Goal: Obtain resource: Obtain resource

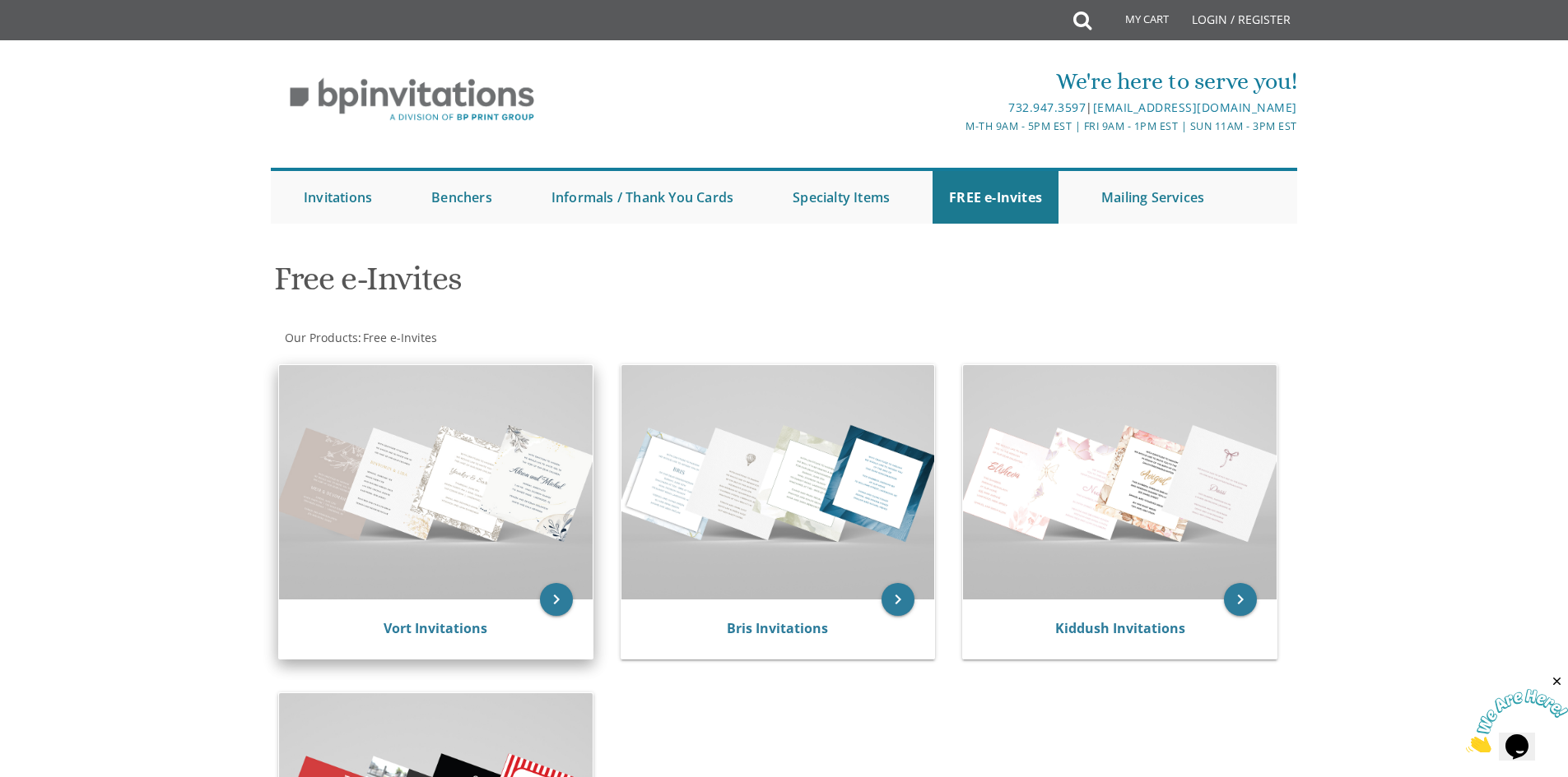
click at [412, 463] on img at bounding box center [436, 482] width 314 height 235
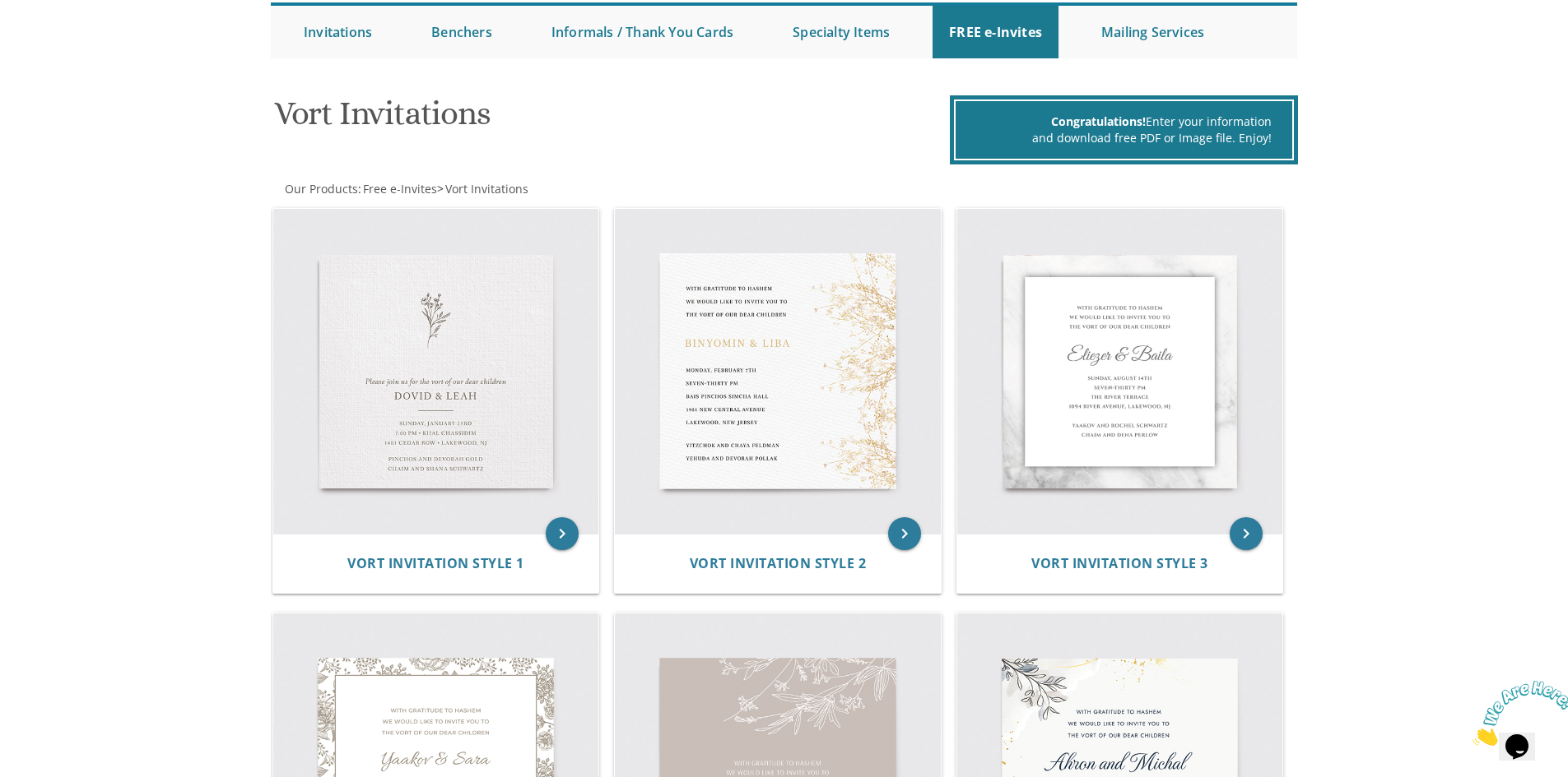
scroll to position [164, 0]
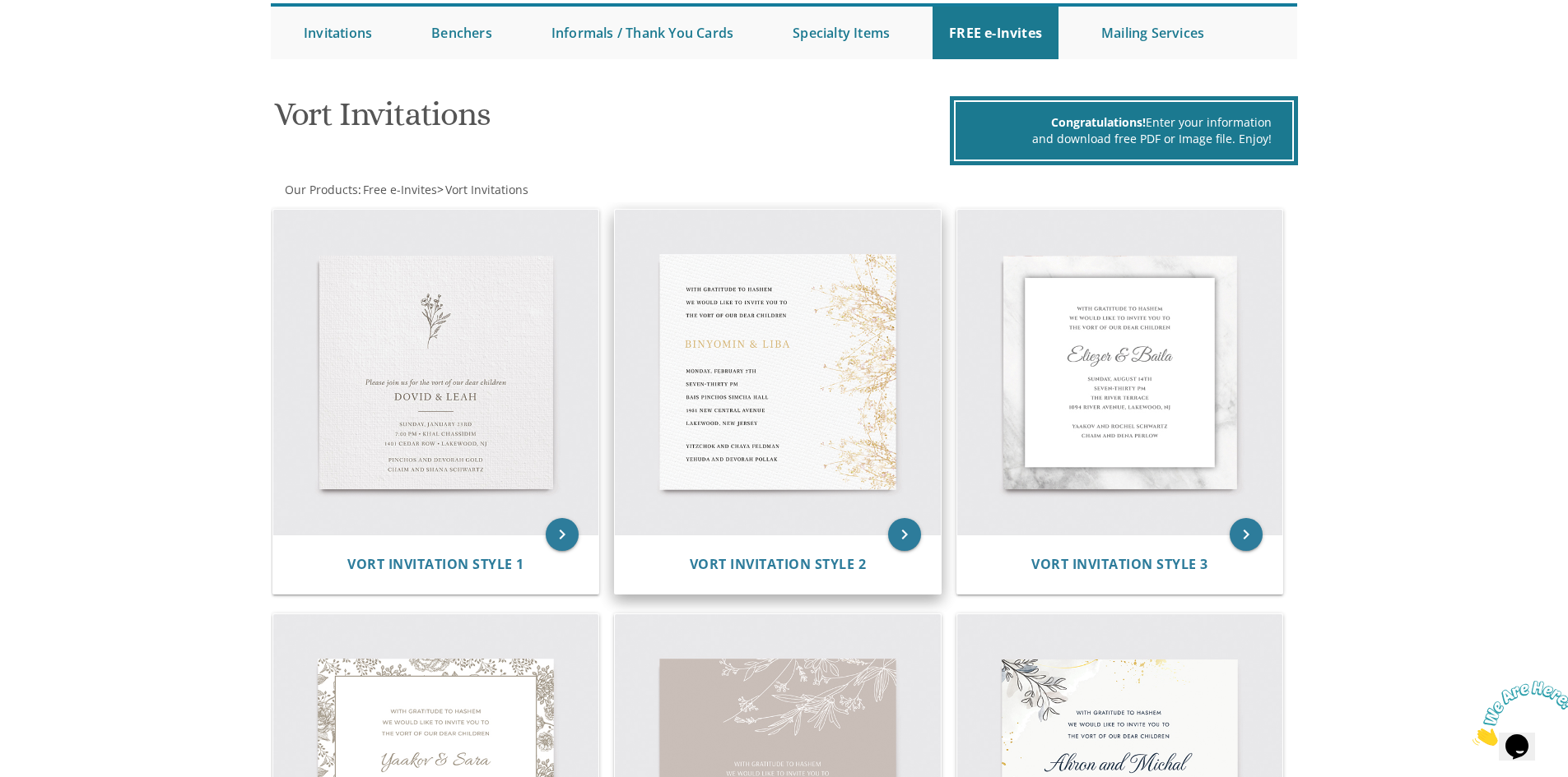
click at [761, 342] on img at bounding box center [777, 372] width 326 height 326
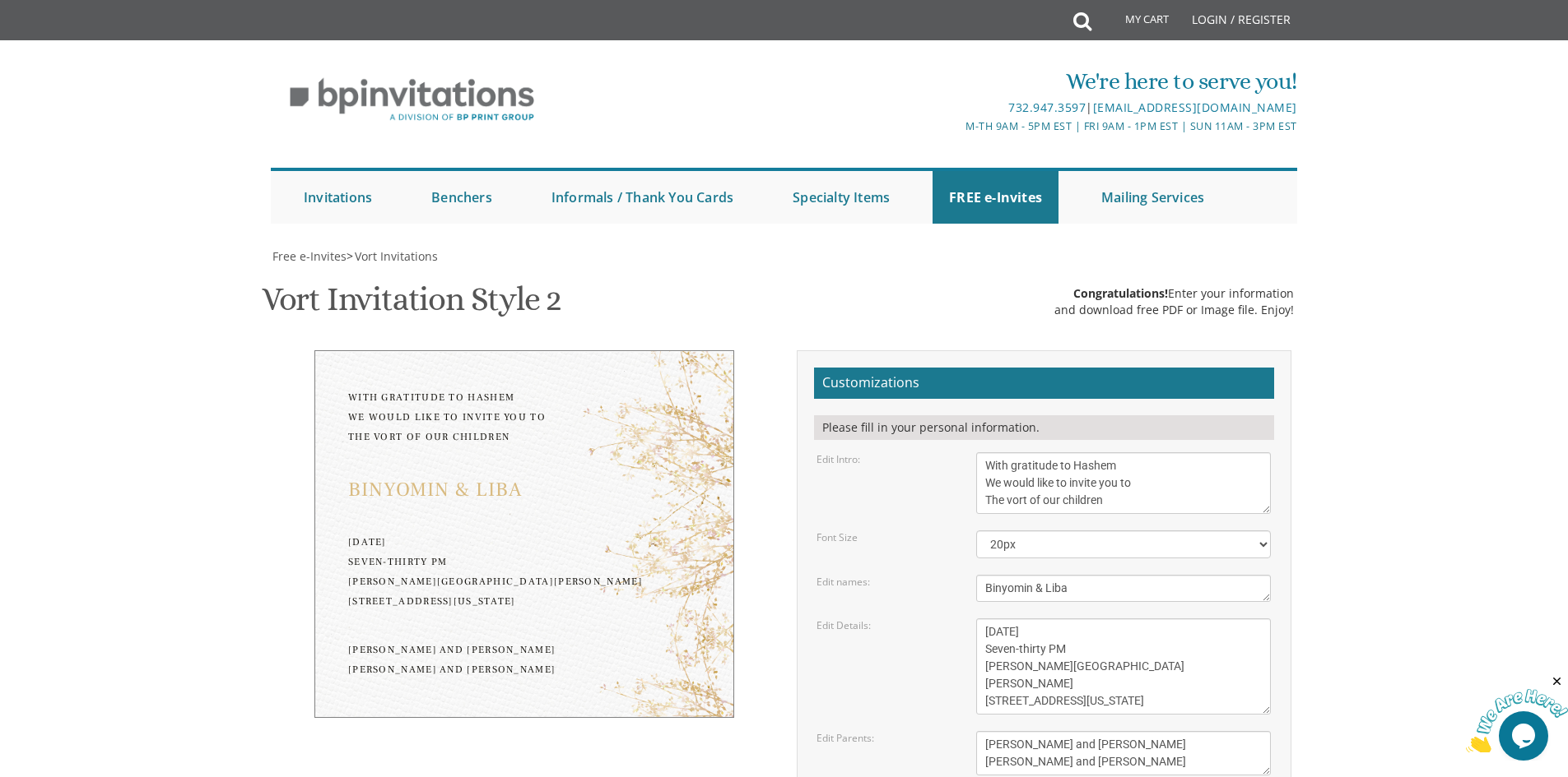
scroll to position [164, 0]
click at [1000, 575] on textarea "Binyomin & Liba" at bounding box center [1123, 588] width 295 height 27
click at [1030, 575] on textarea "Binyomin & Liba" at bounding box center [1123, 588] width 295 height 27
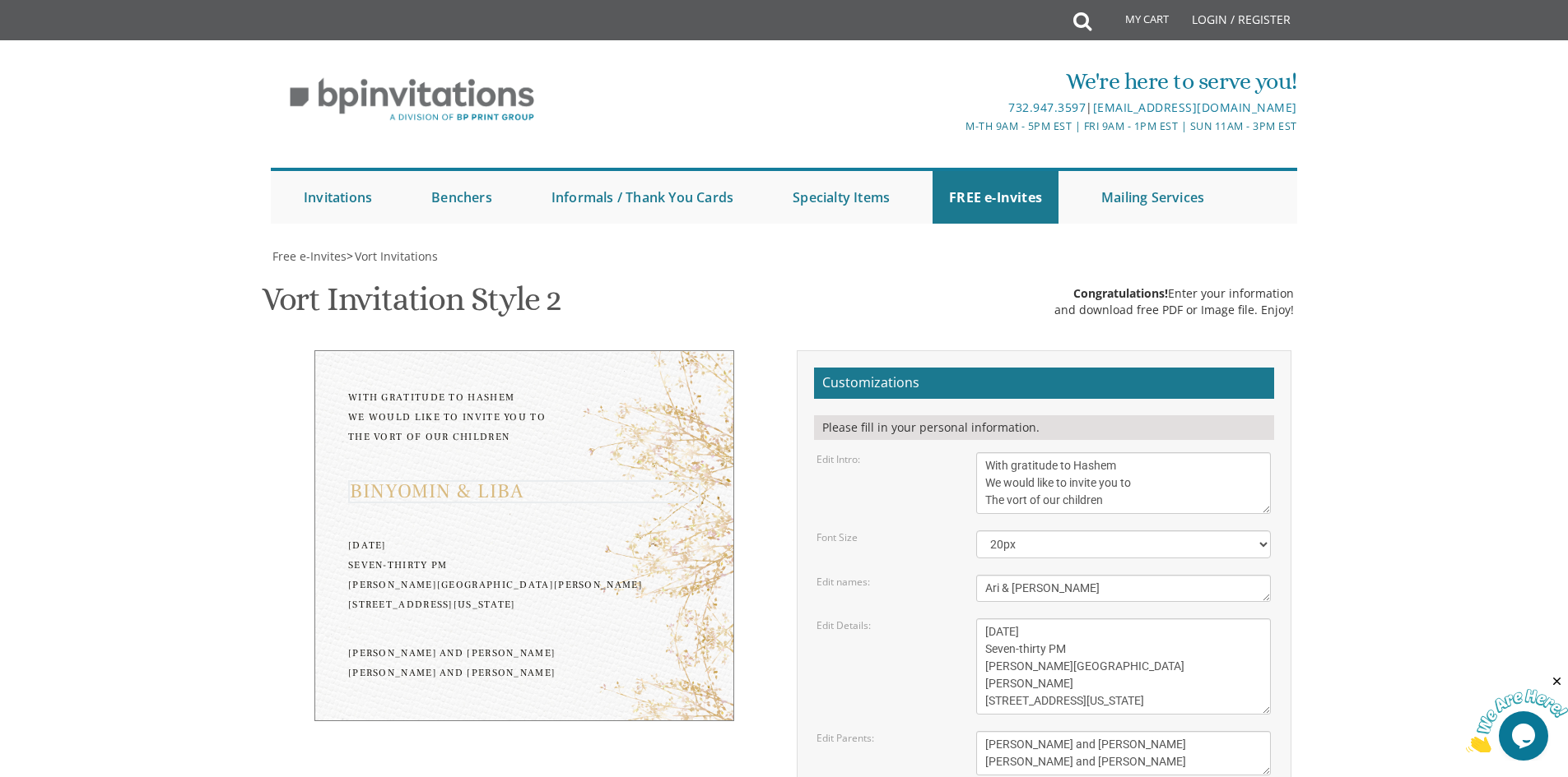
type textarea "Ari & Shira"
click at [990, 619] on textarea "Monday, February 7th Seven-thirty PM Bais Pinchos Simcha Hall 1951 New Central …" at bounding box center [1123, 667] width 295 height 96
click at [1038, 619] on textarea "Monday, February 7th Seven-thirty PM Bais Pinchos Simcha Hall 1951 New Central …" at bounding box center [1123, 667] width 295 height 96
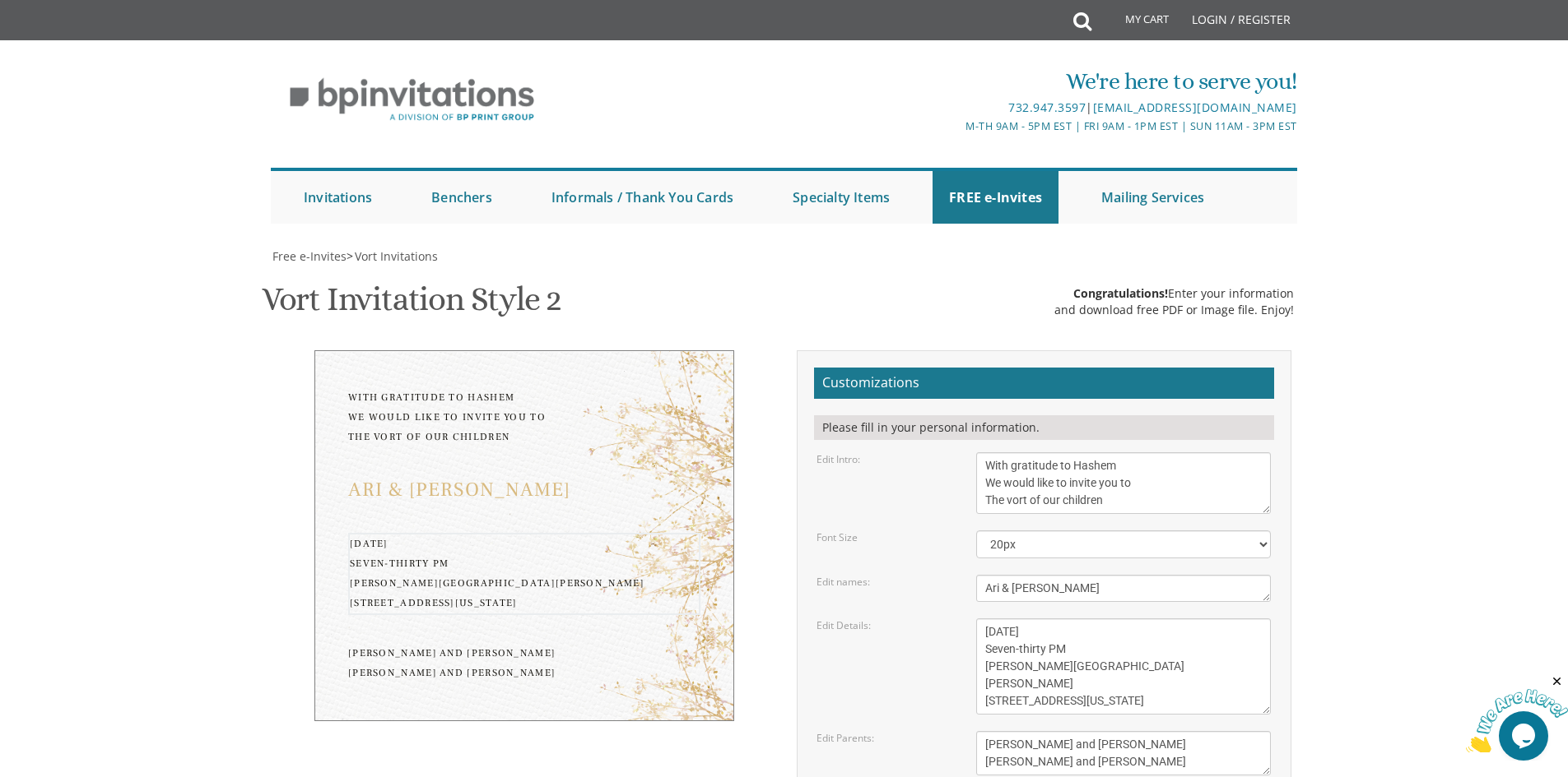
click at [1031, 619] on textarea "Monday, February 7th Seven-thirty PM Bais Pinchos Simcha Hall 1951 New Central …" at bounding box center [1123, 667] width 295 height 96
click at [991, 619] on textarea "Monday, February 7th Seven-thirty PM Bais Pinchos Simcha Hall 1951 New Central …" at bounding box center [1123, 667] width 295 height 96
click at [1036, 619] on textarea "Monday, February 7th Seven-thirty PM Bais Pinchos Simcha Hall 1951 New Central …" at bounding box center [1123, 667] width 295 height 96
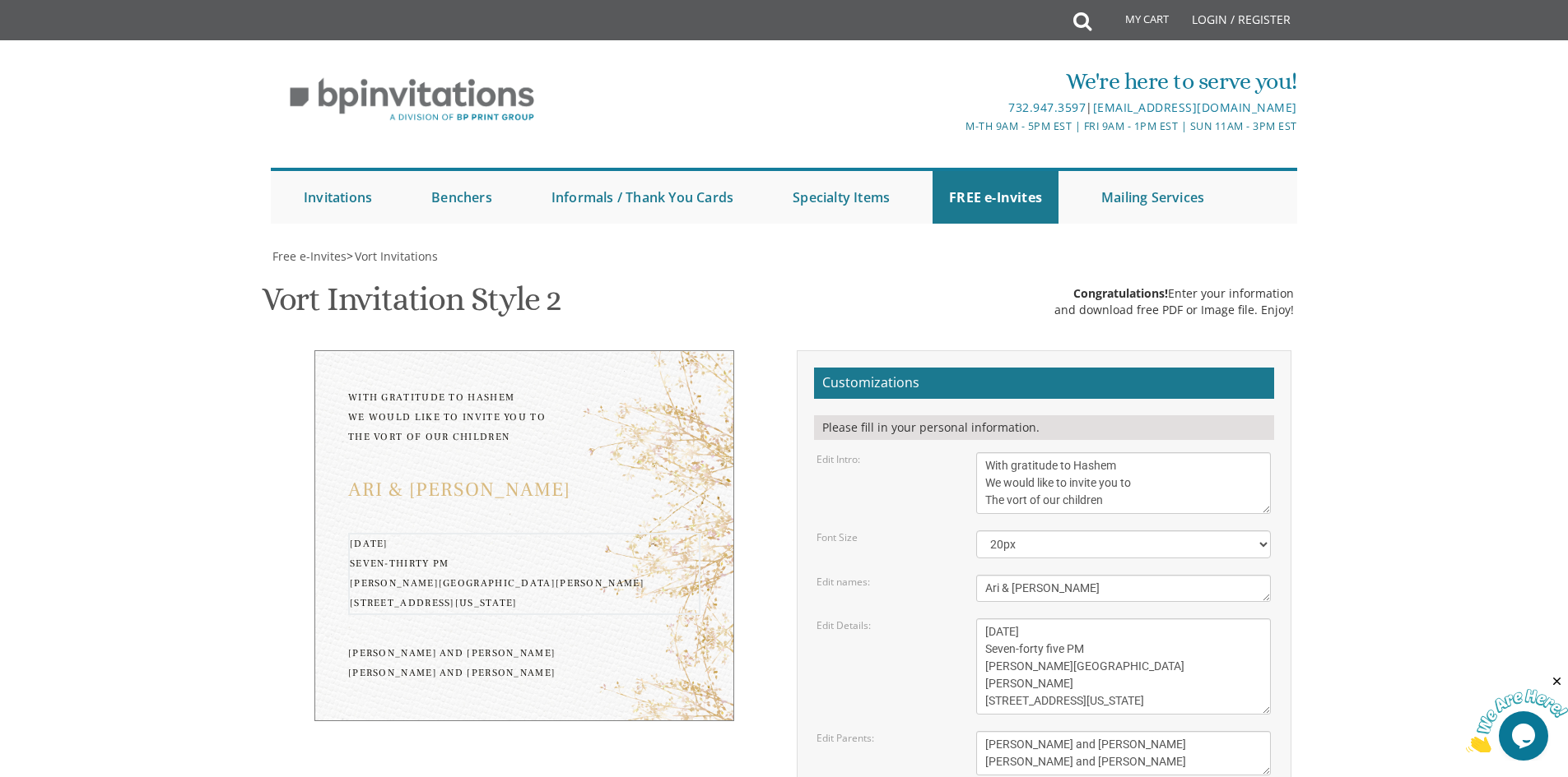
click at [1036, 619] on textarea "Monday, February 7th Seven-thirty PM Bais Pinchos Simcha Hall 1951 New Central …" at bounding box center [1123, 667] width 295 height 96
click at [994, 619] on textarea "Monday, February 7th Seven-thirty PM Bais Pinchos Simcha Hall 1951 New Central …" at bounding box center [1123, 667] width 295 height 96
drag, startPoint x: 1007, startPoint y: 523, endPoint x: 1067, endPoint y: 515, distance: 60.5
click at [1067, 619] on textarea "Monday, February 7th Seven-thirty PM Bais Pinchos Simcha Hall 1951 New Central …" at bounding box center [1123, 667] width 295 height 96
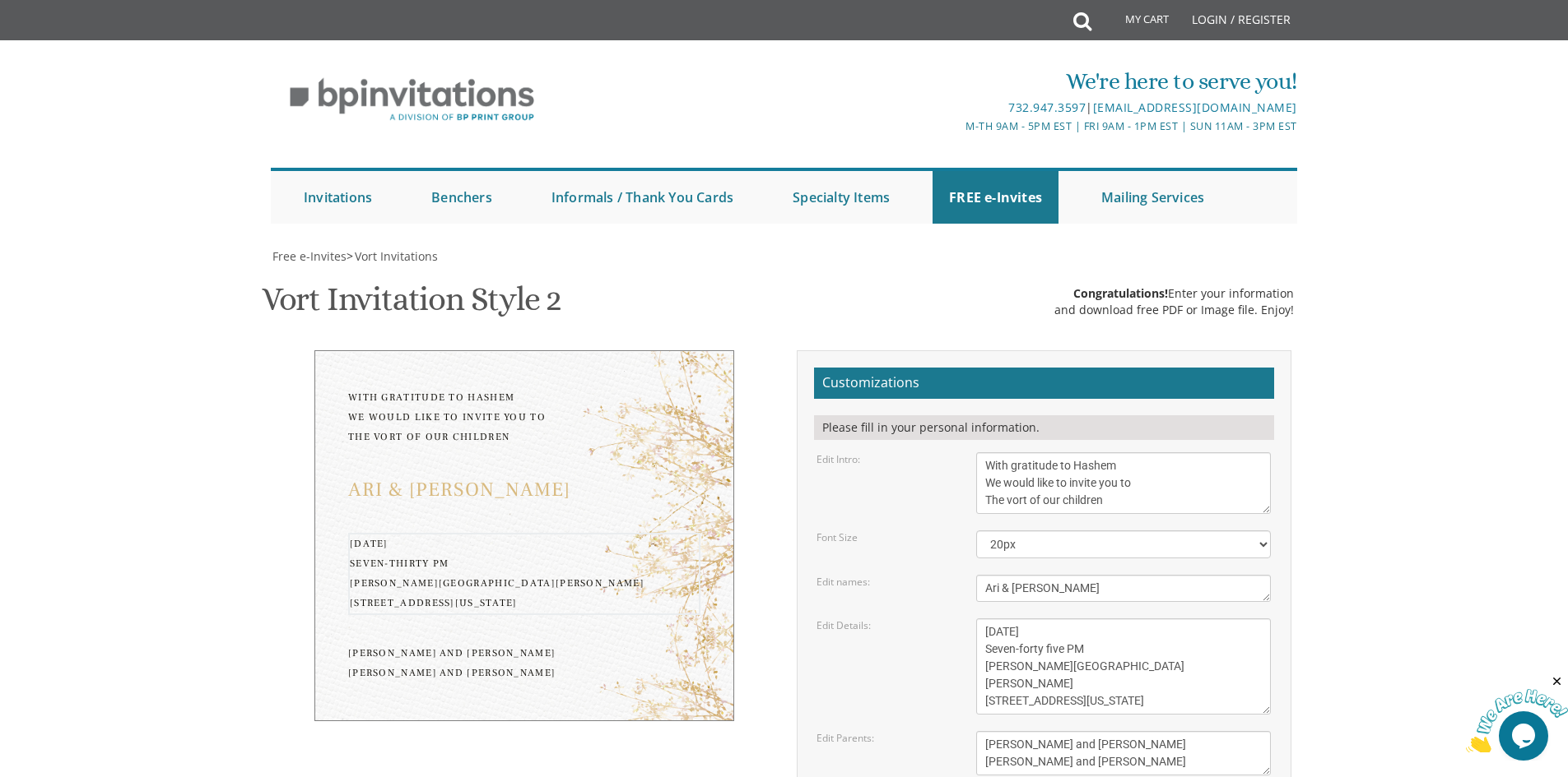
click at [1062, 619] on textarea "Monday, February 7th Seven-thirty PM Bais Pinchos Simcha Hall 1951 New Central …" at bounding box center [1123, 667] width 295 height 96
type textarea "Sunday, September 7th Seven-forty five PM Shagas Aryeh Simcha Hall 975 Cross St…"
click at [1005, 731] on textarea "Yitzchok and Chaya Feldman Yehuda and Devorah Pollak" at bounding box center [1123, 753] width 295 height 44
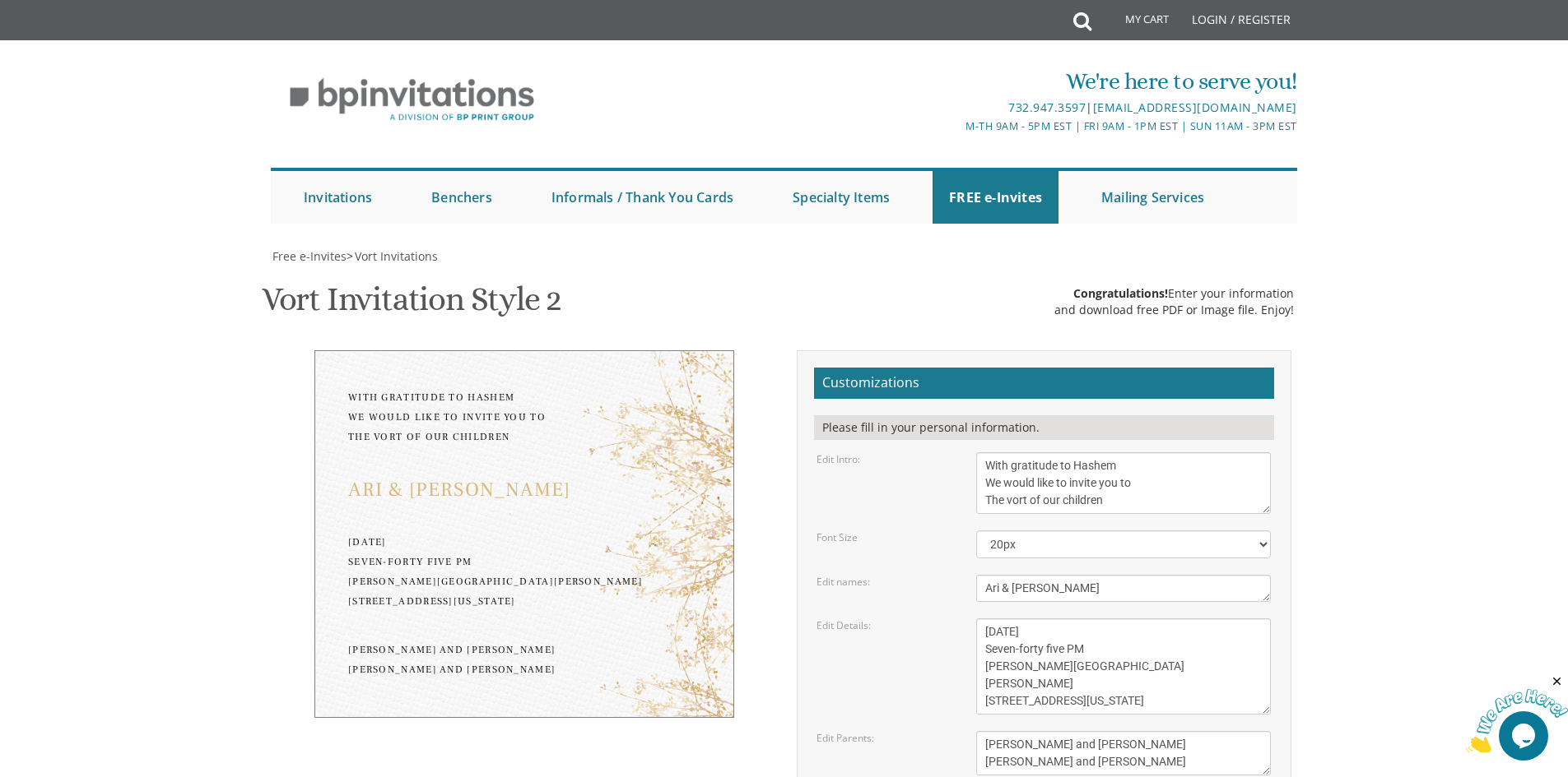
click at [993, 731] on textarea "Yitzchok and Chaya Feldman Yehuda and Devorah Pollak" at bounding box center [1123, 753] width 295 height 44
click at [997, 731] on textarea "Yitzchok and Chaya Feldman Yehuda and Devorah Pollak" at bounding box center [1123, 753] width 295 height 44
click at [1064, 731] on textarea "Yitzchok and Chaya Feldman Yehuda and Devorah Pollak" at bounding box center [1123, 753] width 295 height 44
click at [1075, 731] on textarea "Yitzchok and Chaya Feldman Yehuda and Devorah Pollak" at bounding box center [1123, 753] width 295 height 44
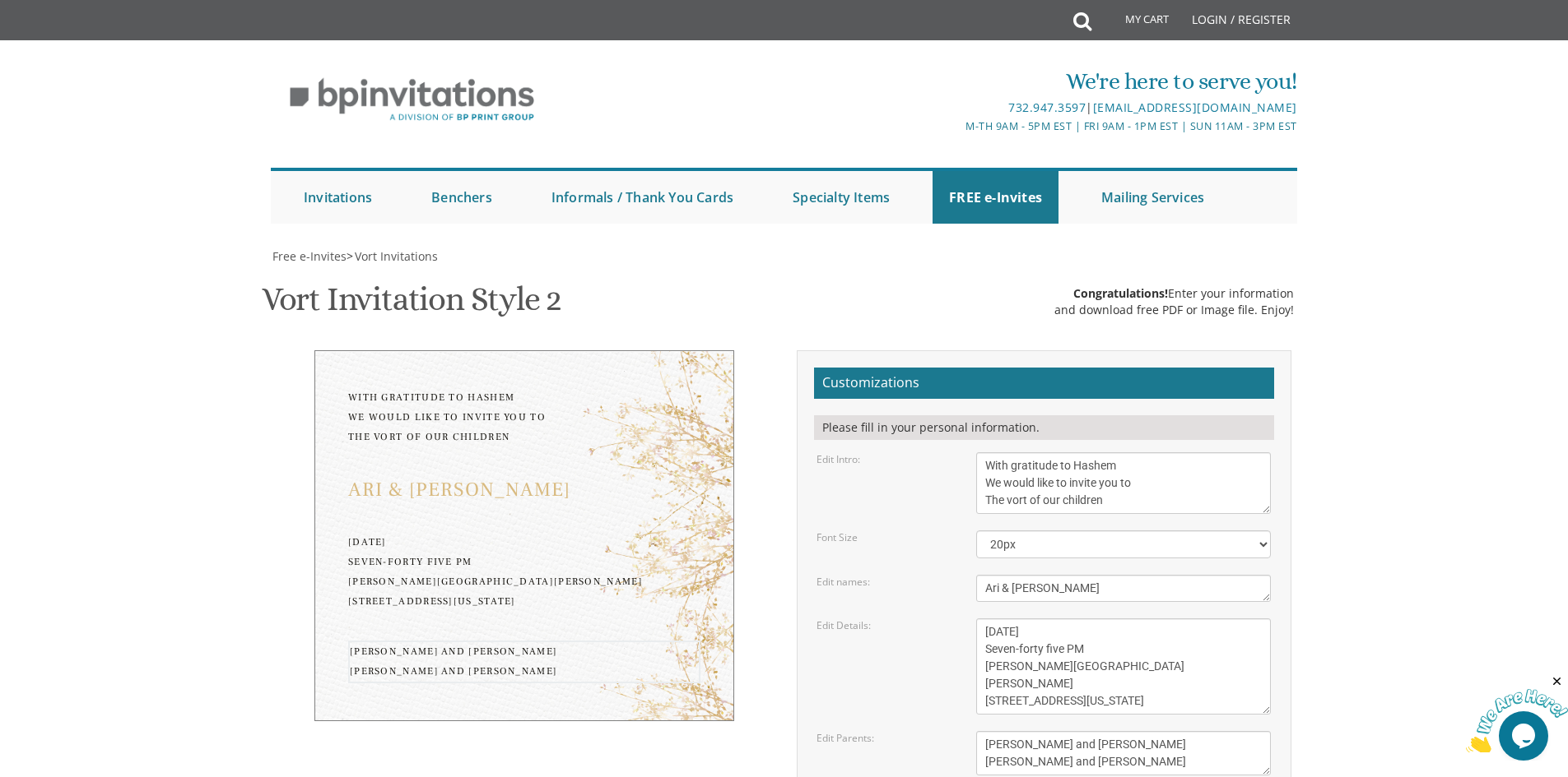
click at [1132, 731] on textarea "Yitzchok and Chaya Feldman Yehuda and Devorah Pollak" at bounding box center [1123, 753] width 295 height 44
click at [997, 731] on textarea "Yitzchok and Chaya Feldman Yehuda and Devorah Pollak" at bounding box center [1123, 753] width 295 height 44
click at [1064, 731] on textarea "Yitzchok and Chaya Feldman Yehuda and Devorah Pollak" at bounding box center [1123, 753] width 295 height 44
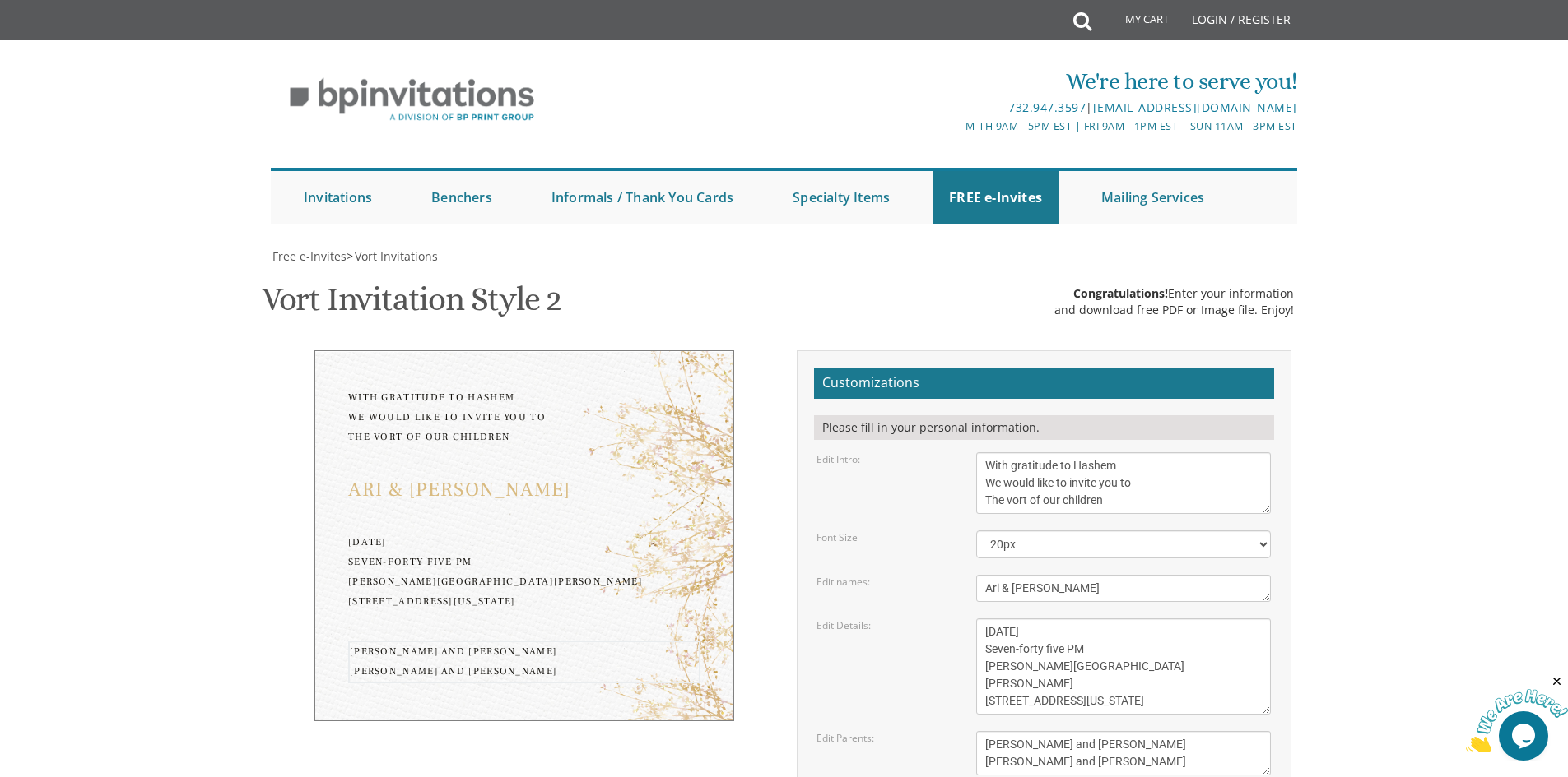
click at [1082, 731] on textarea "Yitzchok and Chaya Feldman Yehuda and Devorah Pollak" at bounding box center [1123, 753] width 295 height 44
type textarea "Pinchus and Chanie Feigenbaum Yanky and Chumi Klugmann"
click at [1155, 619] on textarea "Monday, February 7th Seven-thirty PM Bais Pinchos Simcha Hall 1951 New Central …" at bounding box center [1123, 667] width 295 height 96
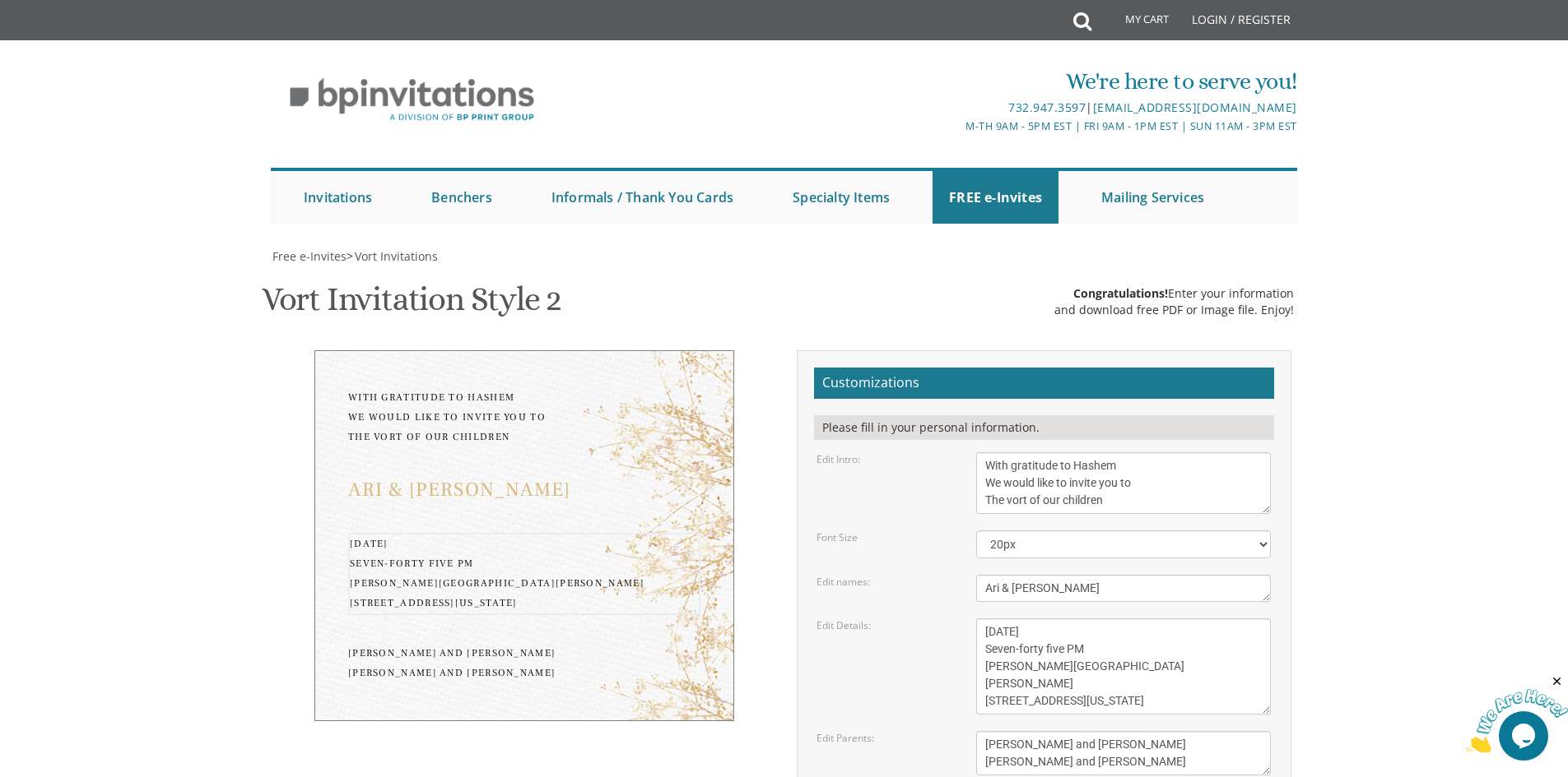
type input "chumiklugmann@gmail.com"
